Goal: Navigation & Orientation: Go to known website

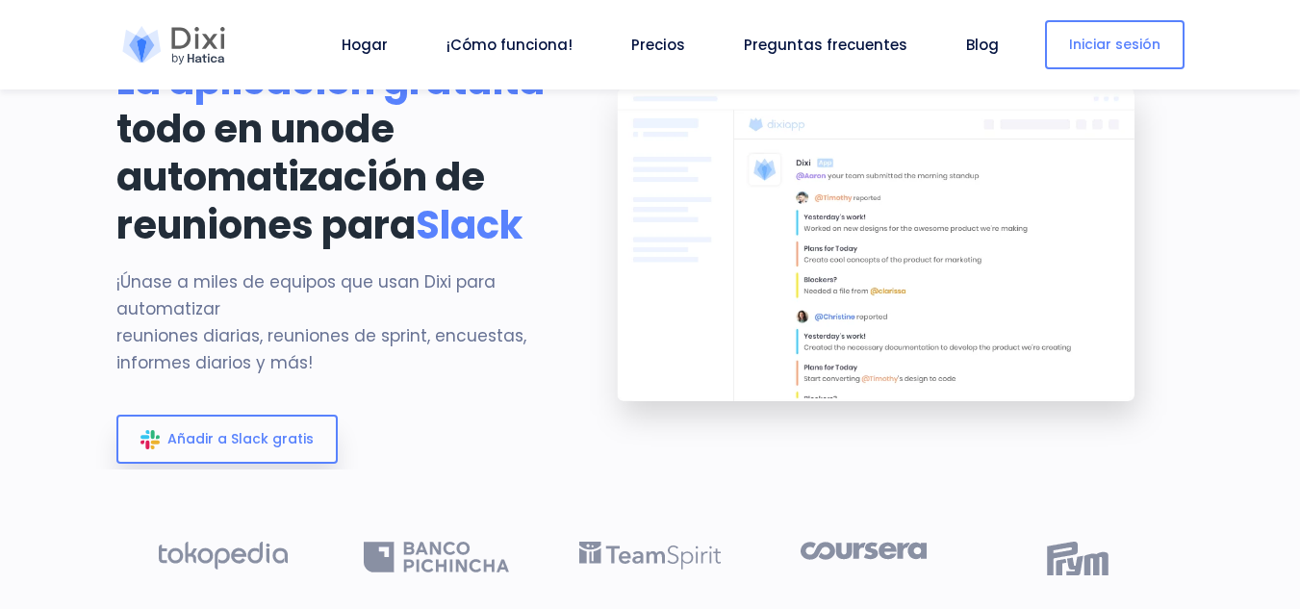
scroll to position [69, 0]
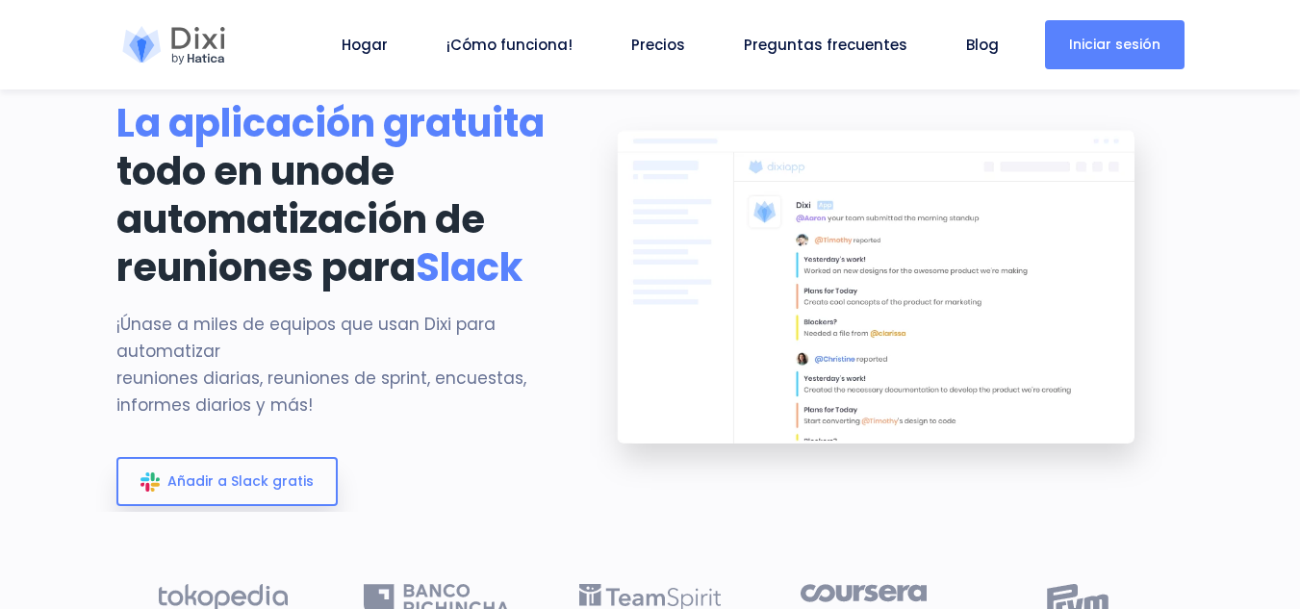
click at [1151, 40] on font "Iniciar sesión" at bounding box center [1114, 44] width 91 height 19
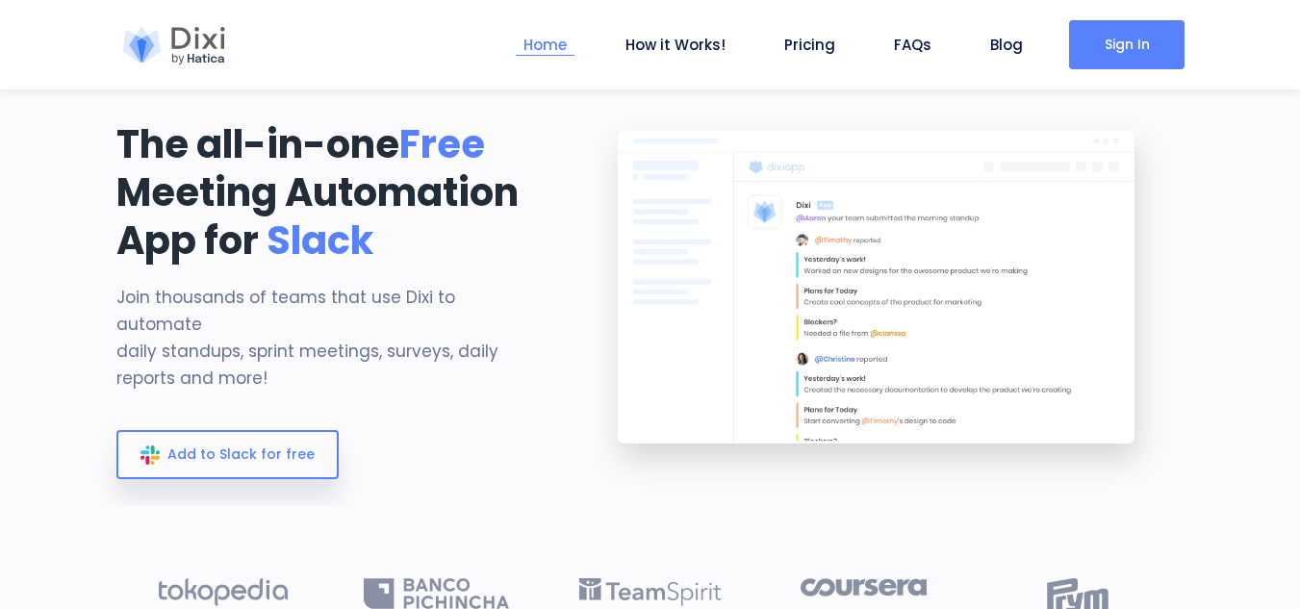
click at [564, 60] on li "Home" at bounding box center [545, 44] width 59 height 89
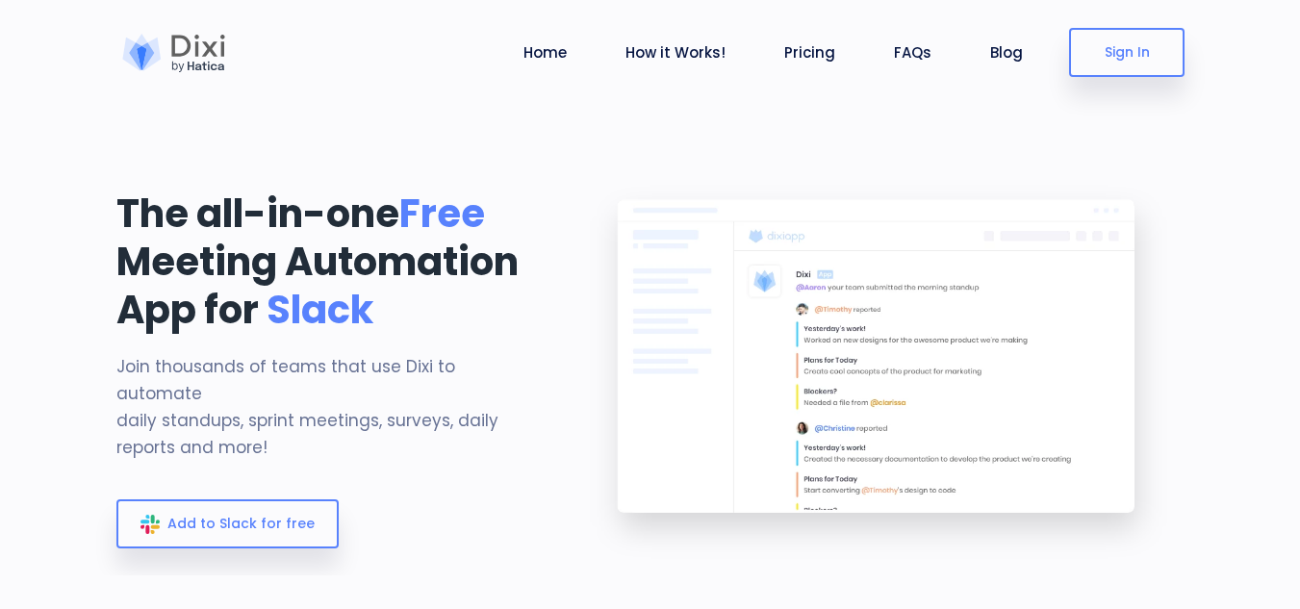
click at [1258, 157] on section "The all-in-one Free Meeting Automation App for Slack Join thousands of teams th…" at bounding box center [650, 287] width 1300 height 575
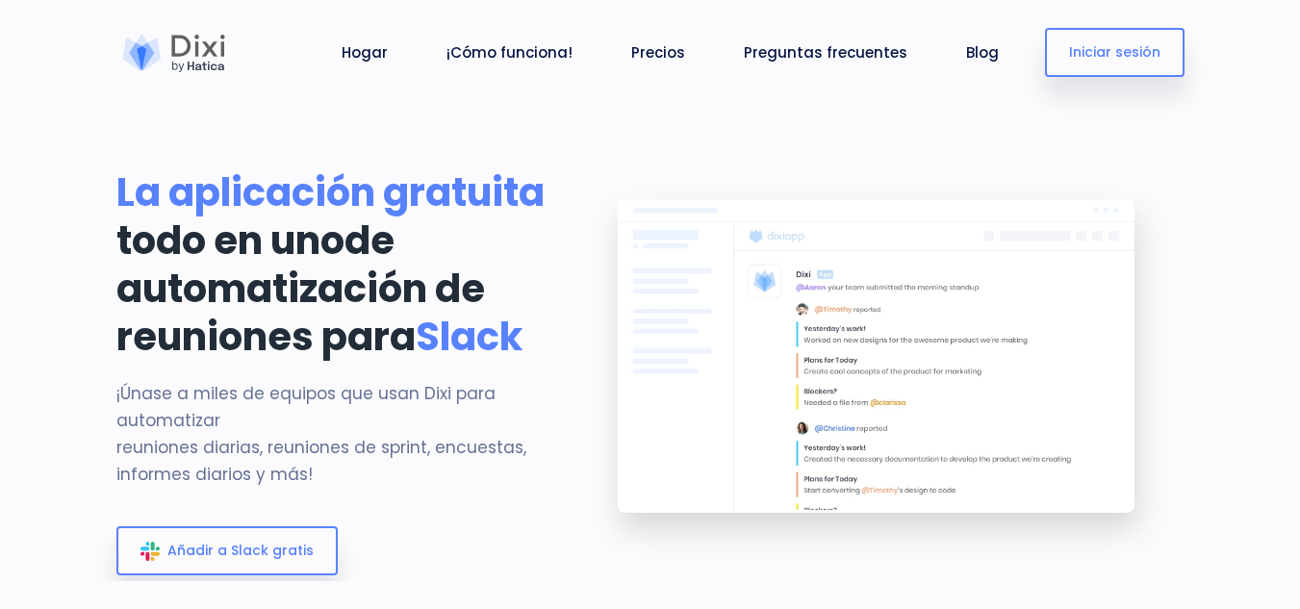
click at [510, 115] on section "La aplicación gratuita todo en uno de automatización de reuniones para Slack ¡Ú…" at bounding box center [650, 290] width 1300 height 581
click at [388, 53] on font "Hogar" at bounding box center [365, 52] width 46 height 20
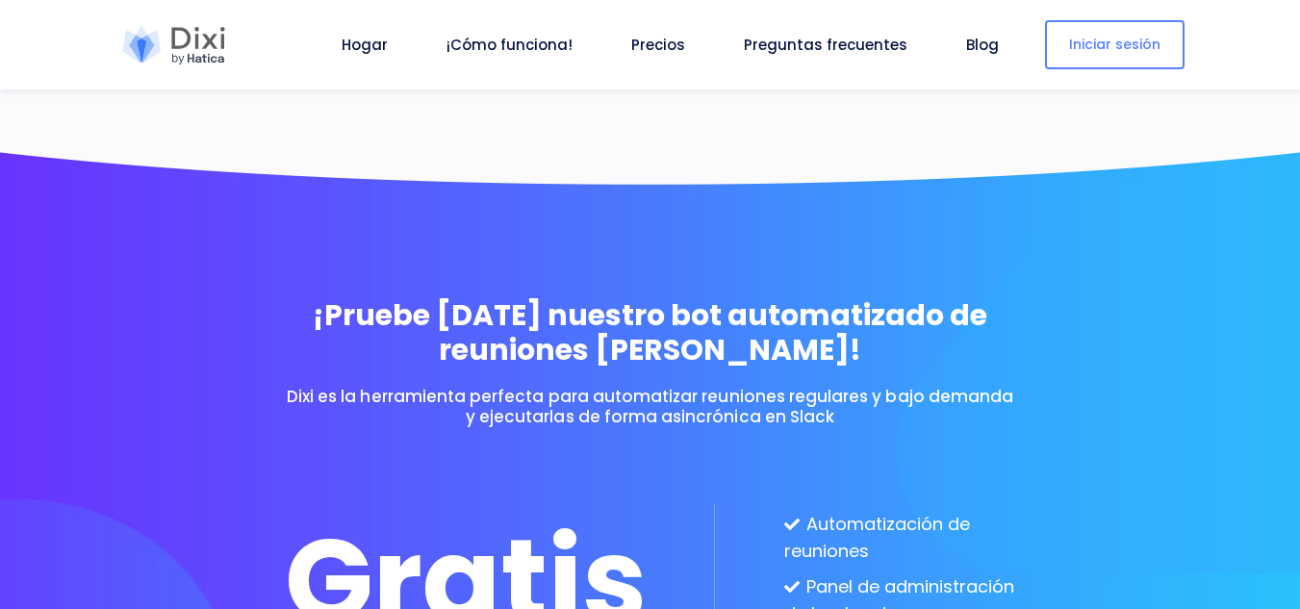
scroll to position [5007, 0]
